Goal: Navigation & Orientation: Find specific page/section

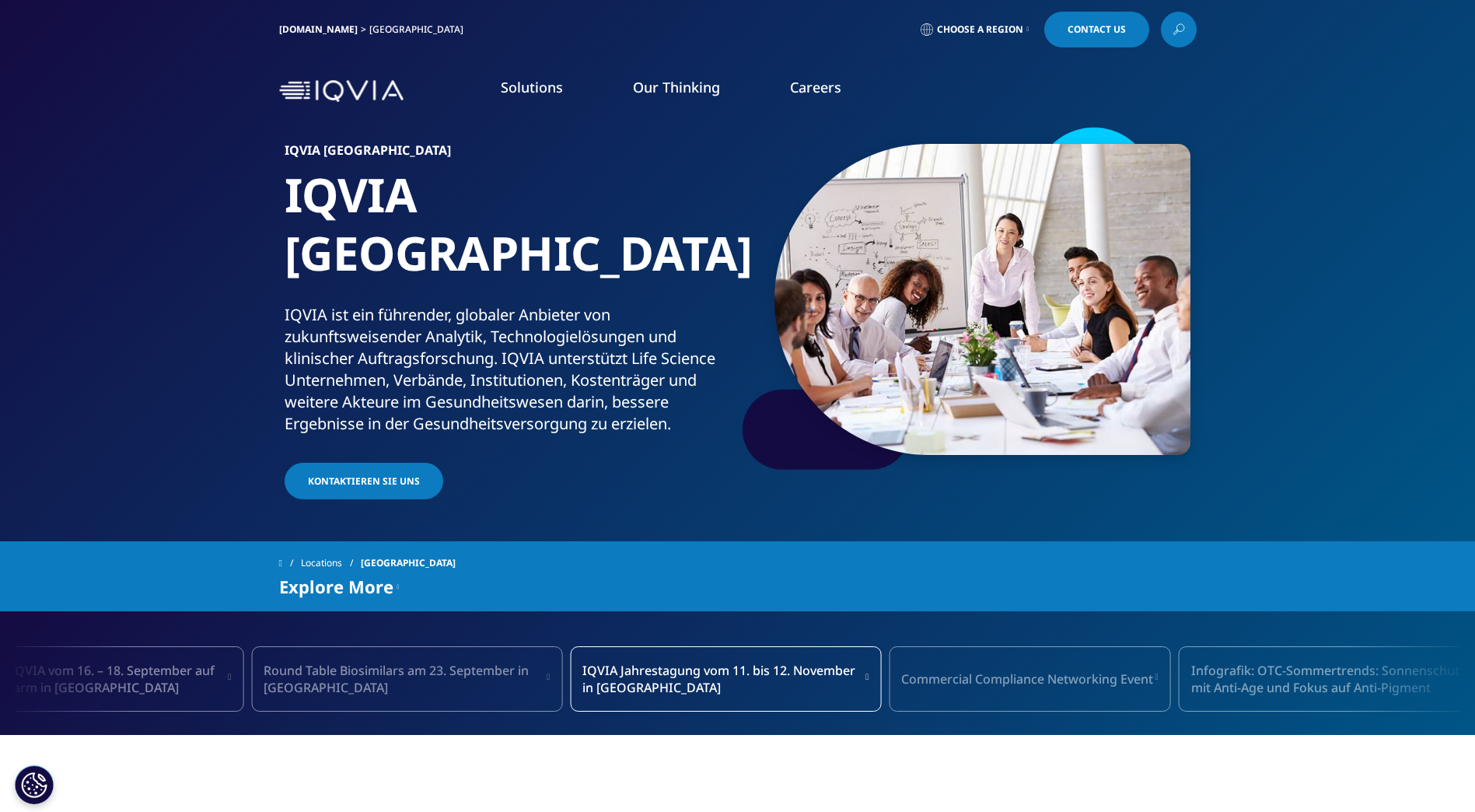
click at [523, 97] on li "Solutions SOLUTIONS Real World Evidence Commercialization Compliance Technologi…" at bounding box center [531, 102] width 132 height 50
click at [315, 28] on link "[DOMAIN_NAME]" at bounding box center [318, 29] width 78 height 13
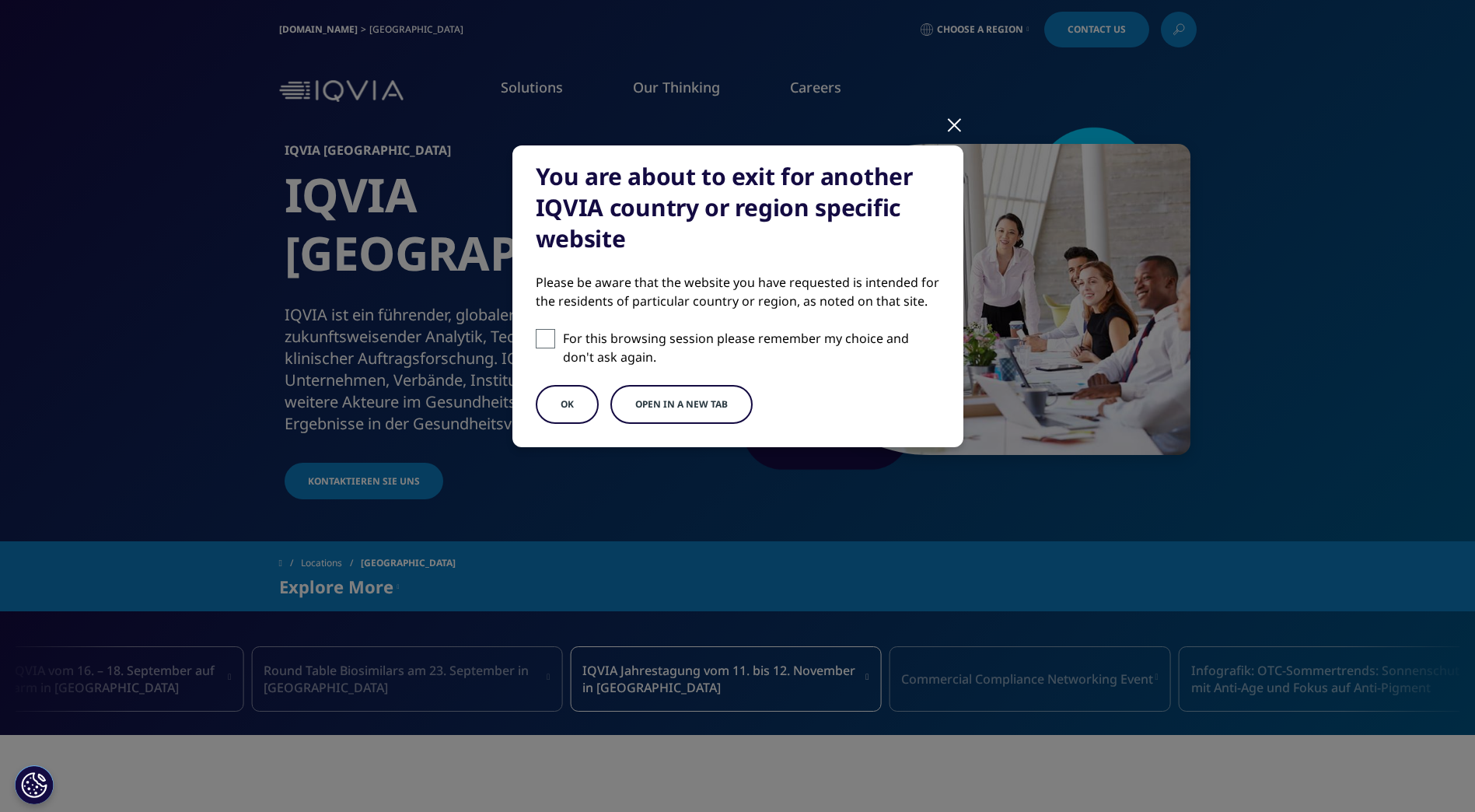
click at [574, 405] on button "OK" at bounding box center [567, 405] width 63 height 39
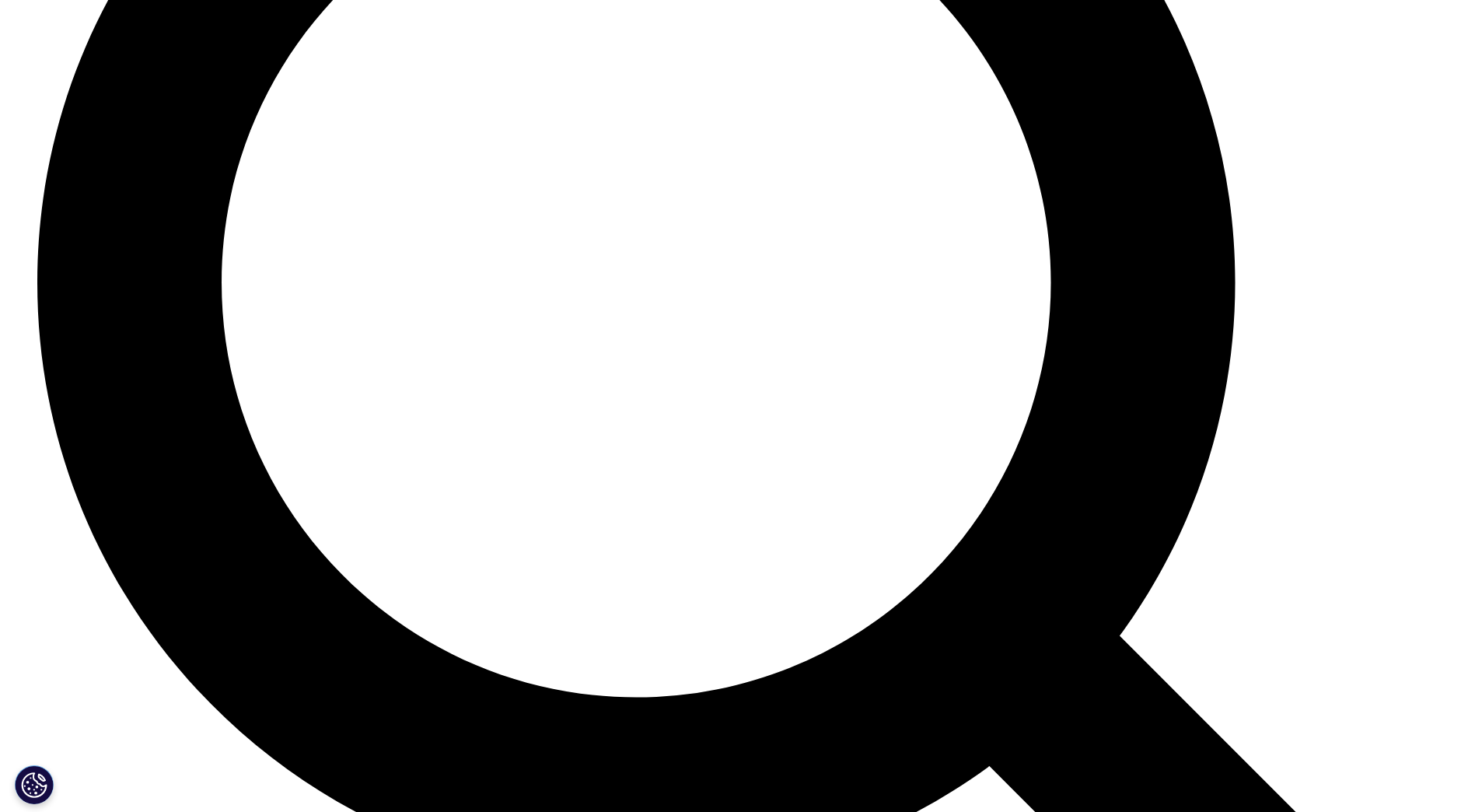
scroll to position [4182, 0]
